Goal: Complete application form

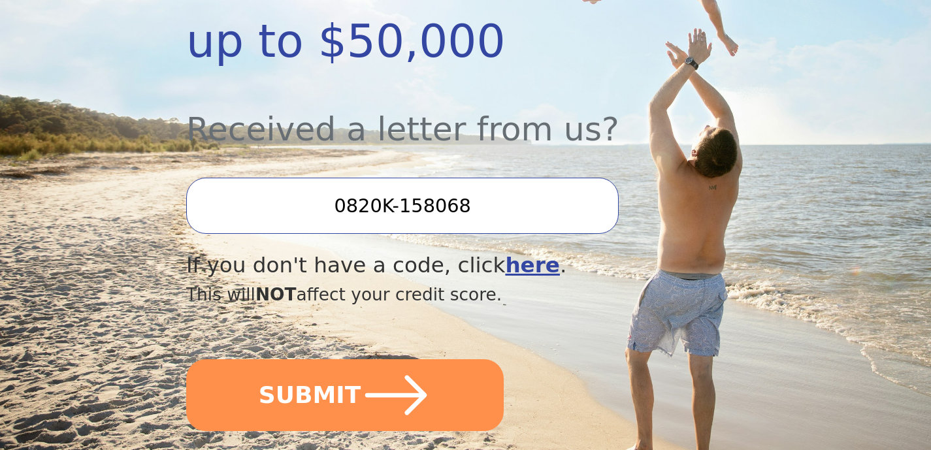
scroll to position [420, 0]
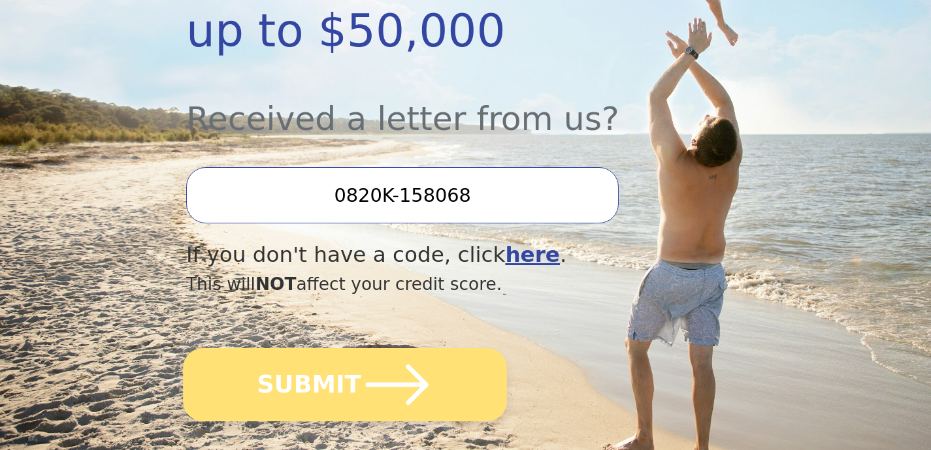
click at [373, 385] on icon "submit" at bounding box center [397, 384] width 63 height 40
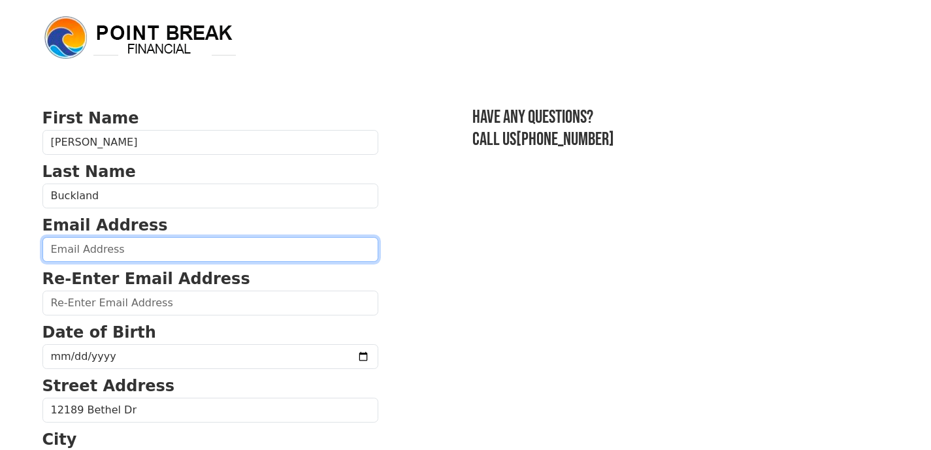
click at [134, 245] on input "email" at bounding box center [210, 249] width 336 height 25
type input "landofbuck@gmail.com"
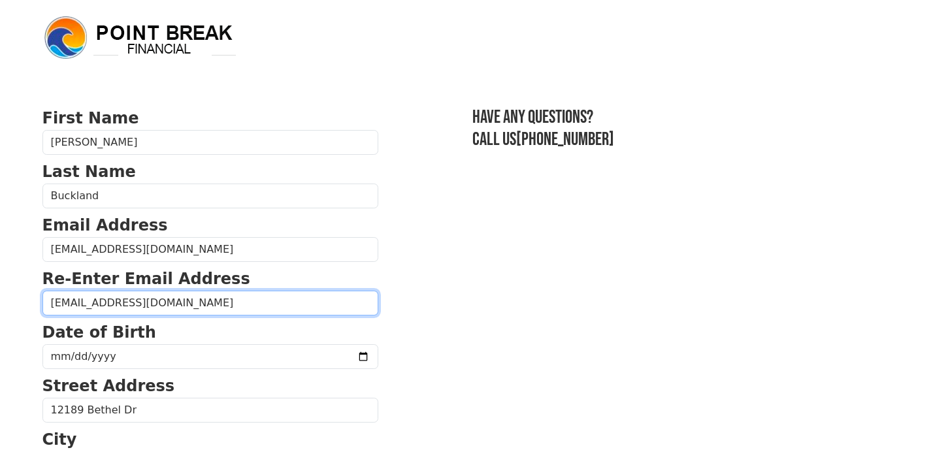
type input "landofbuck@gmail.com"
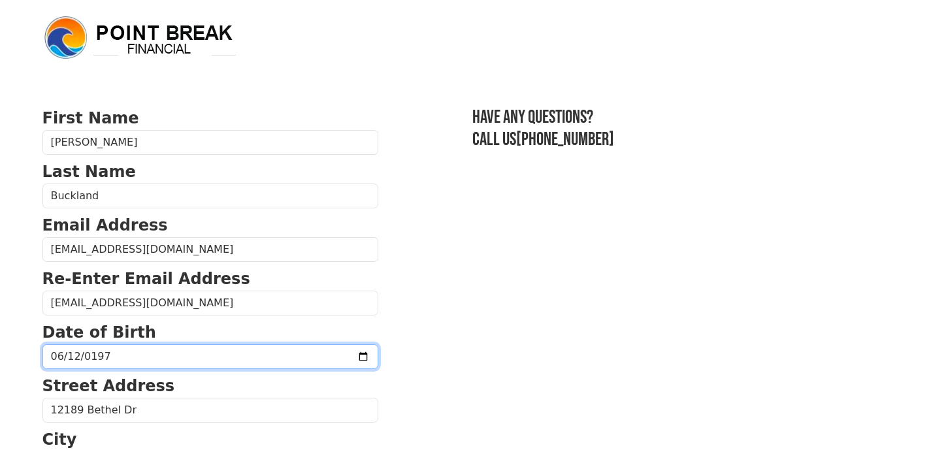
type input "1971-06-12"
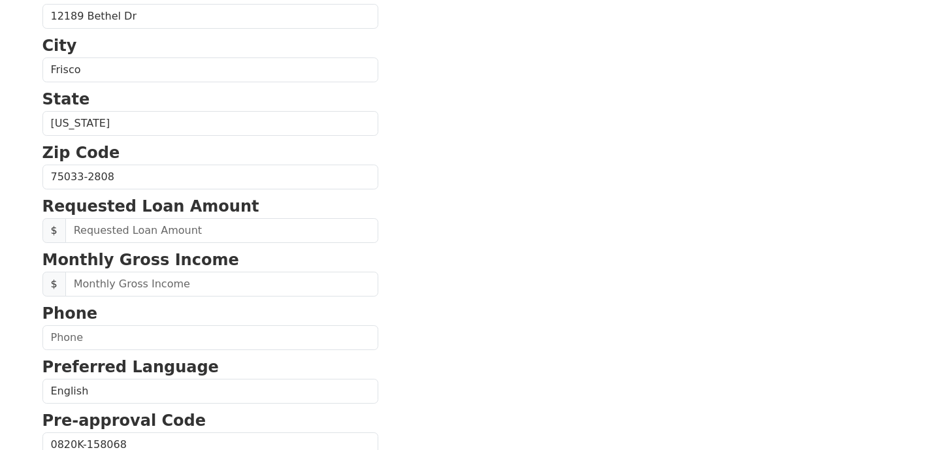
scroll to position [394, 0]
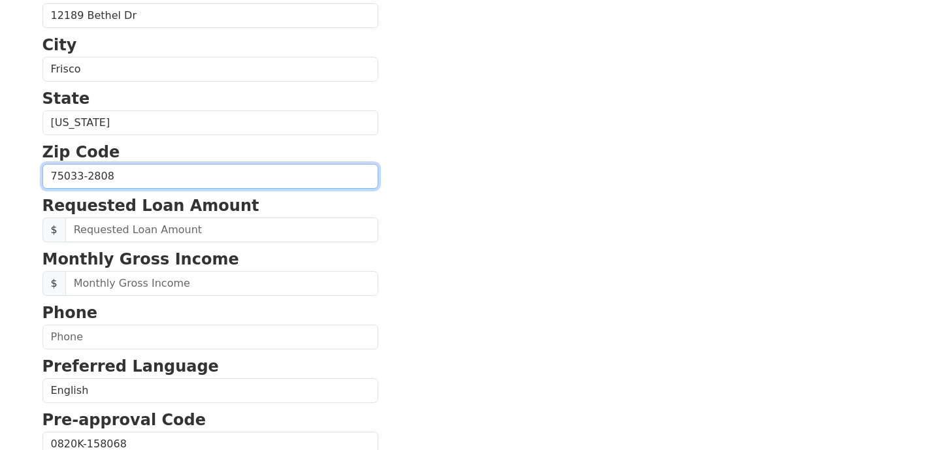
click at [135, 177] on input "75033-2808" at bounding box center [210, 176] width 336 height 25
type input "75033"
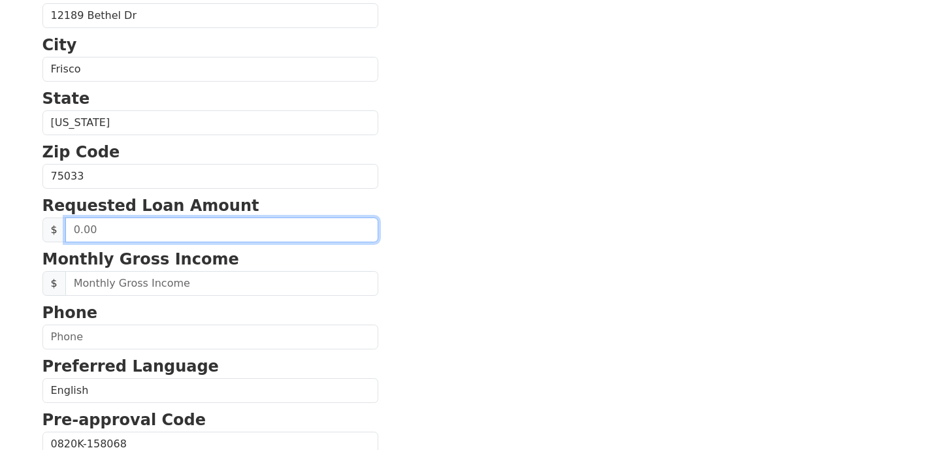
click at [89, 225] on input "text" at bounding box center [221, 229] width 313 height 25
type input "30,000.00"
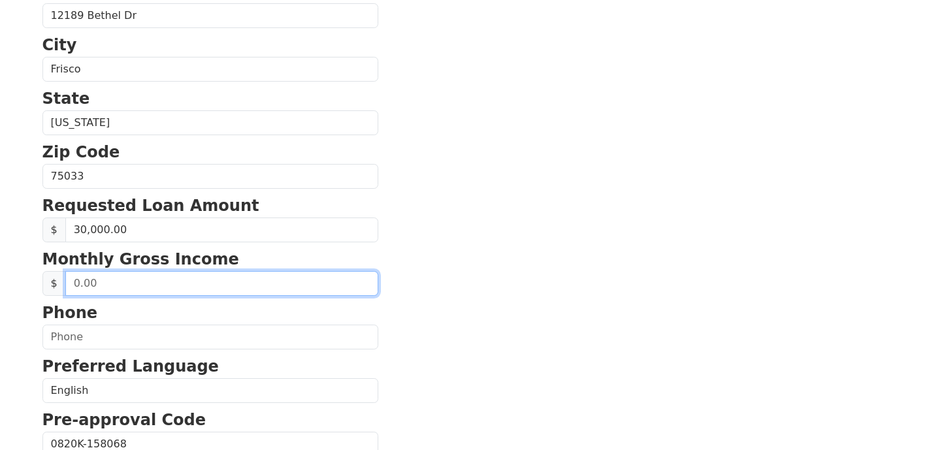
click at [119, 285] on input "text" at bounding box center [221, 283] width 313 height 25
drag, startPoint x: 130, startPoint y: 285, endPoint x: 56, endPoint y: 280, distance: 74.6
click at [56, 280] on div "$" at bounding box center [210, 283] width 336 height 25
type input "1.00"
type input "11,610.00"
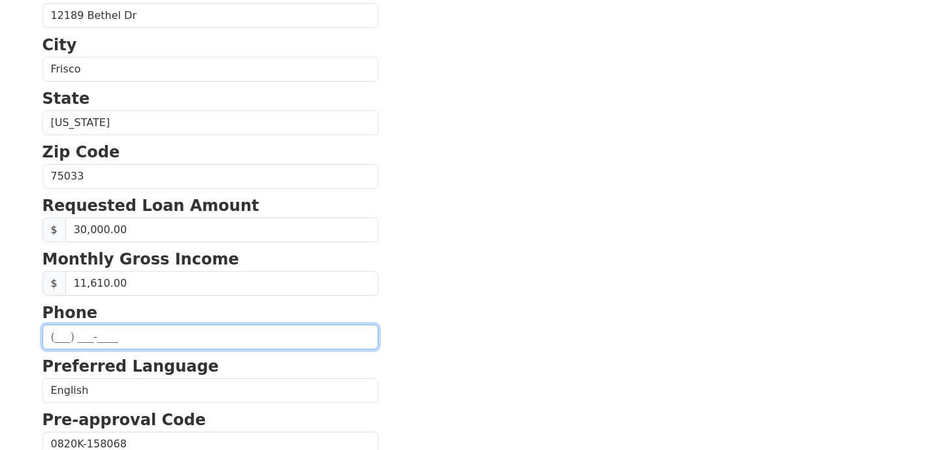
click at [62, 336] on input "text" at bounding box center [210, 337] width 336 height 25
type input "(972) 998-4489"
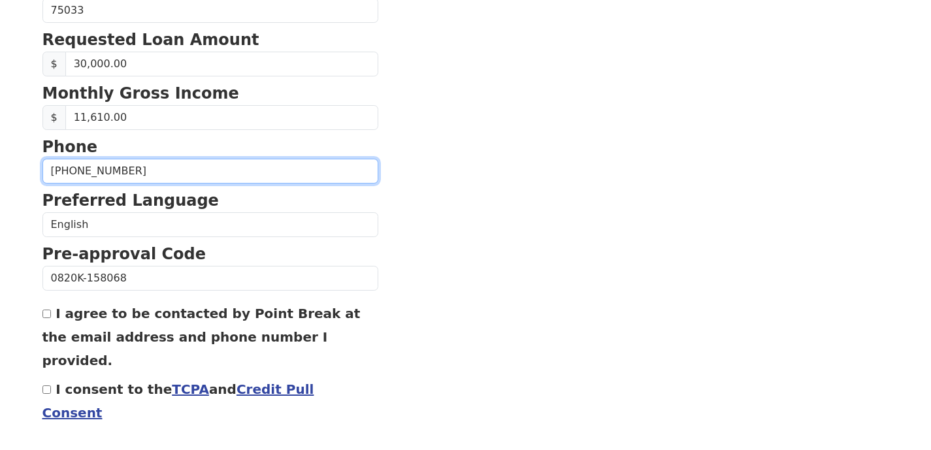
scroll to position [562, 0]
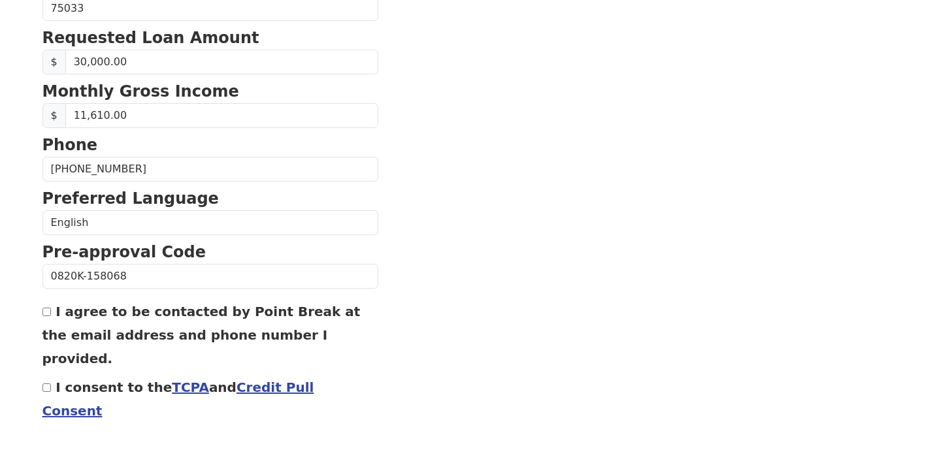
click at [46, 313] on input "I agree to be contacted by Point Break at the email address and phone number I …" at bounding box center [46, 312] width 8 height 8
checkbox input "true"
click at [46, 383] on input "I consent to the TCPA and Credit Pull Consent" at bounding box center [46, 387] width 8 height 8
checkbox input "true"
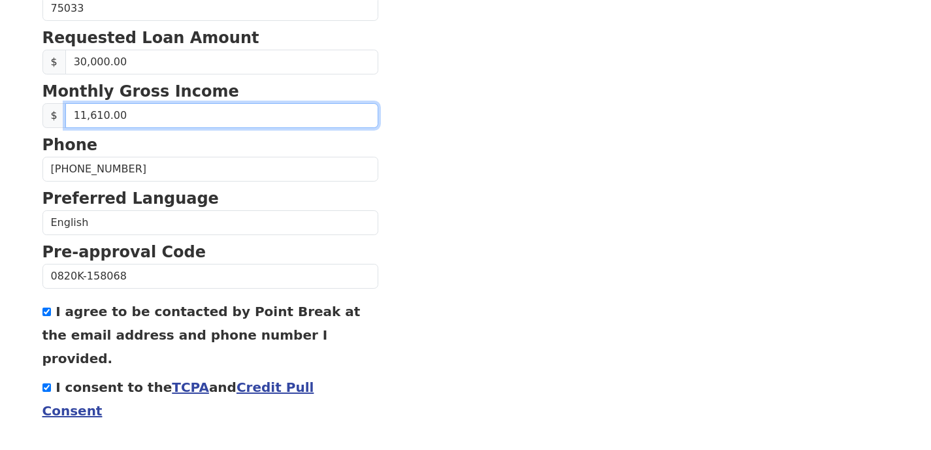
click at [144, 118] on input "11,610.00" at bounding box center [221, 115] width 313 height 25
